Goal: Check status

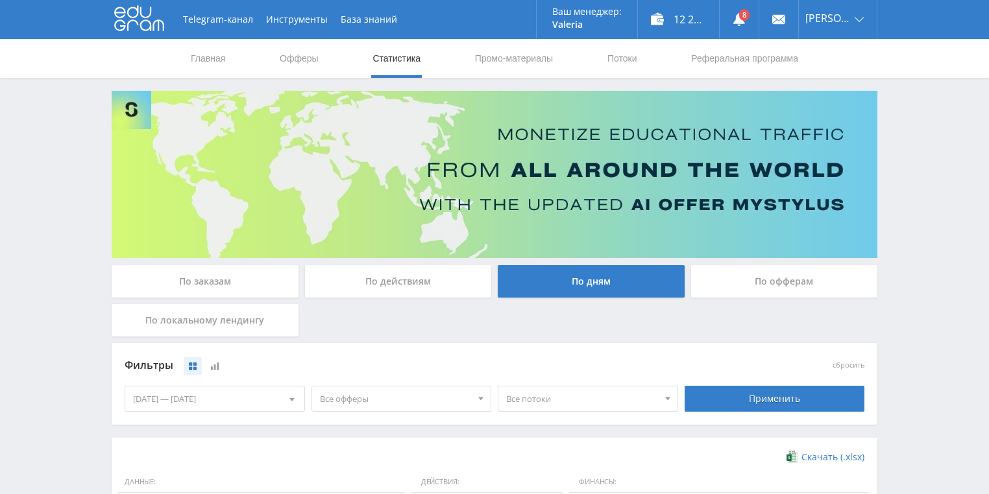
scroll to position [354, 0]
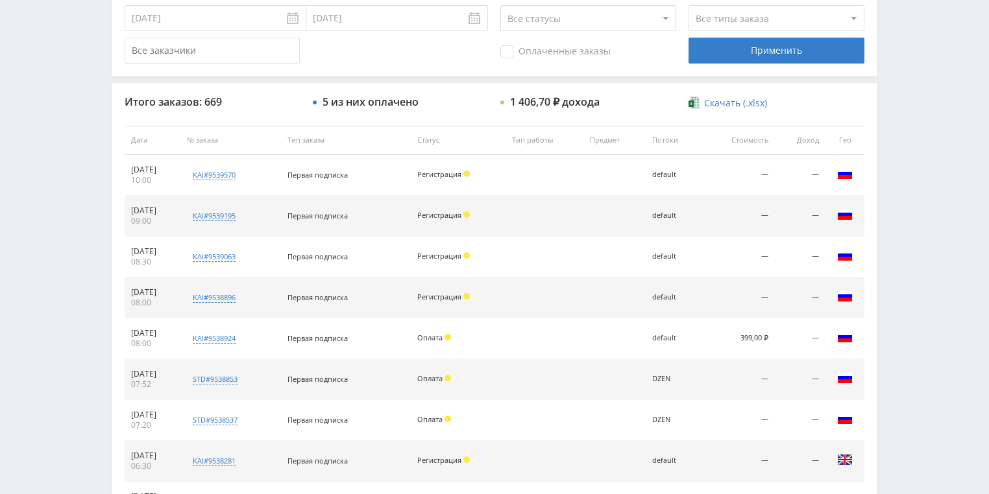
scroll to position [415, 0]
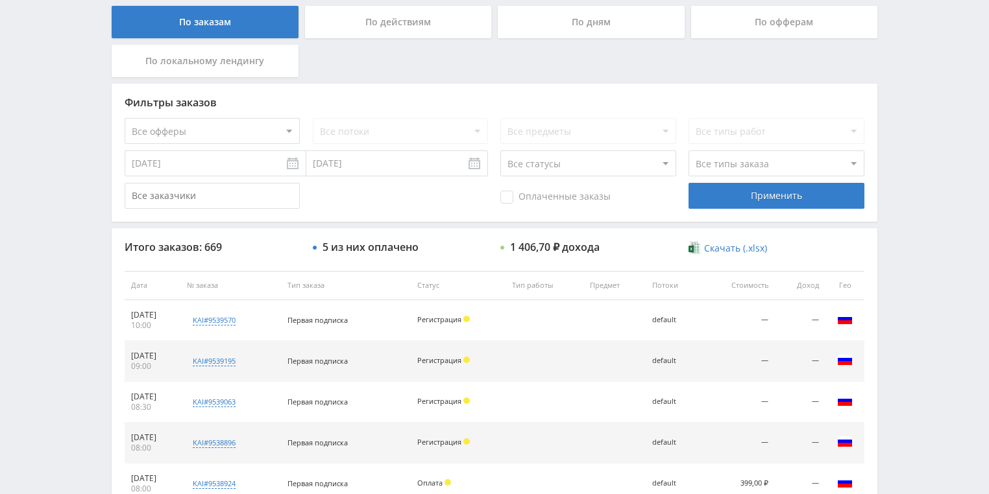
click at [381, 31] on div "По действиям" at bounding box center [398, 22] width 187 height 32
click at [0, 0] on input "По действиям" at bounding box center [0, 0] width 0 height 0
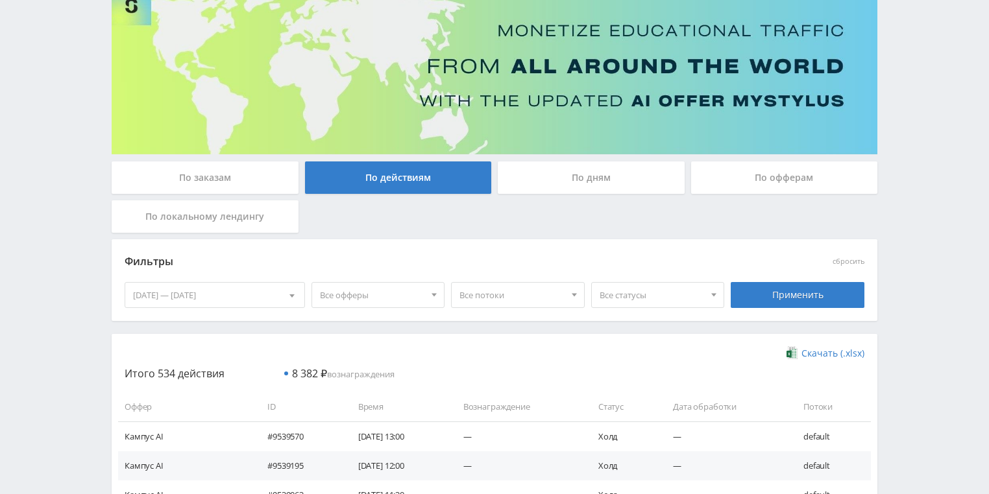
click at [600, 180] on div "По дням" at bounding box center [591, 178] width 187 height 32
click at [0, 0] on input "По дням" at bounding box center [0, 0] width 0 height 0
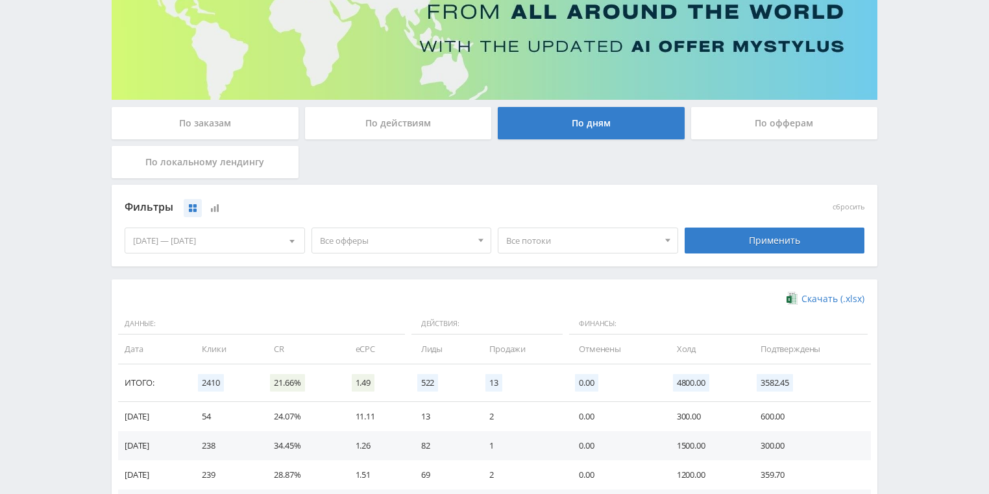
scroll to position [260, 0]
